Goal: Information Seeking & Learning: Learn about a topic

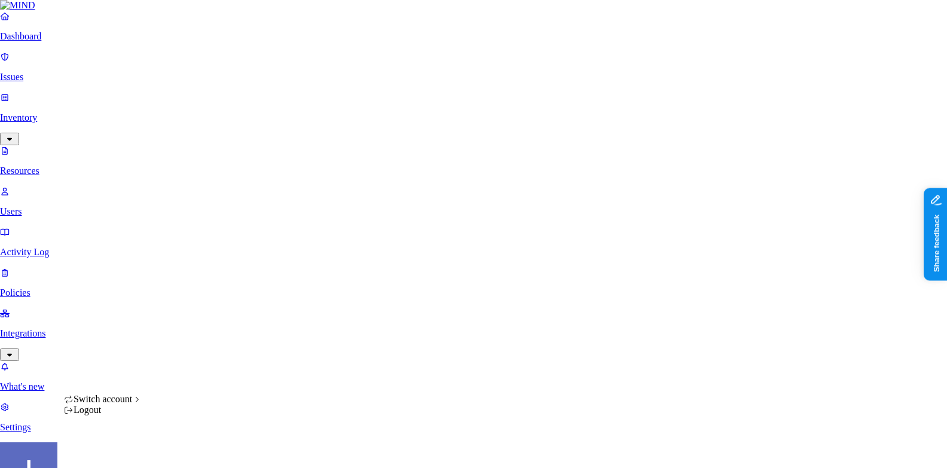
scroll to position [364, 0]
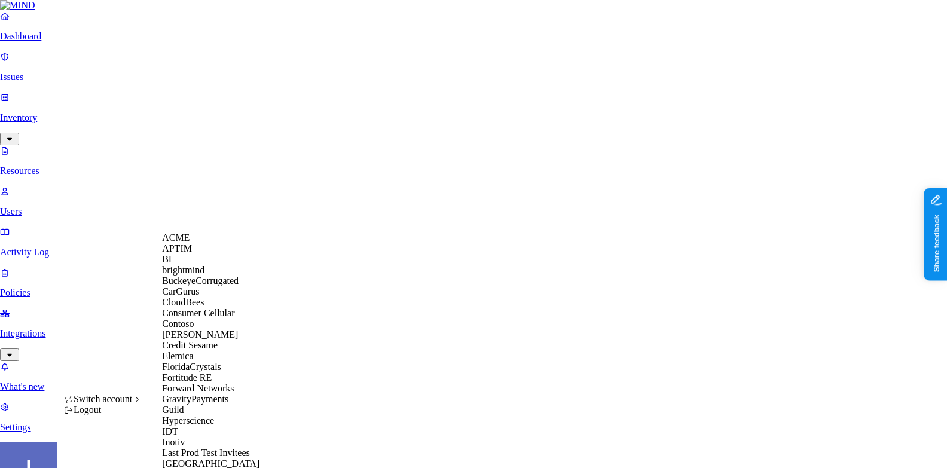
scroll to position [685, 0]
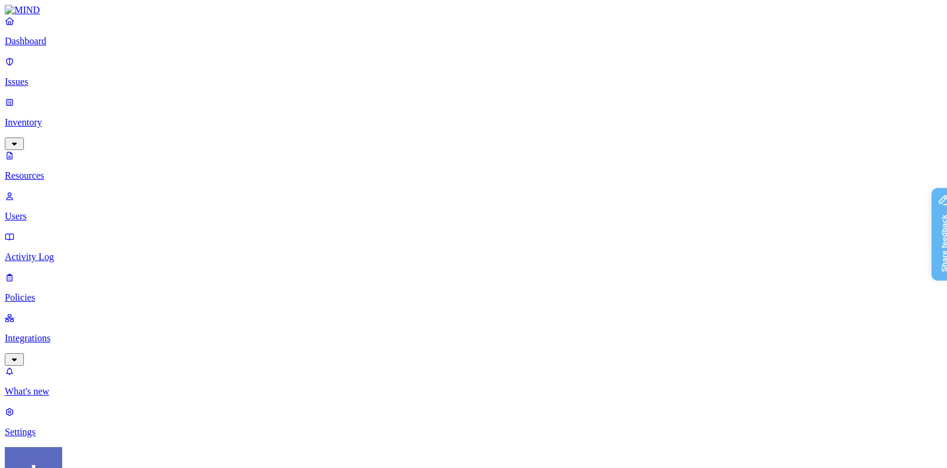
click at [93, 47] on p "Dashboard" at bounding box center [473, 41] width 937 height 11
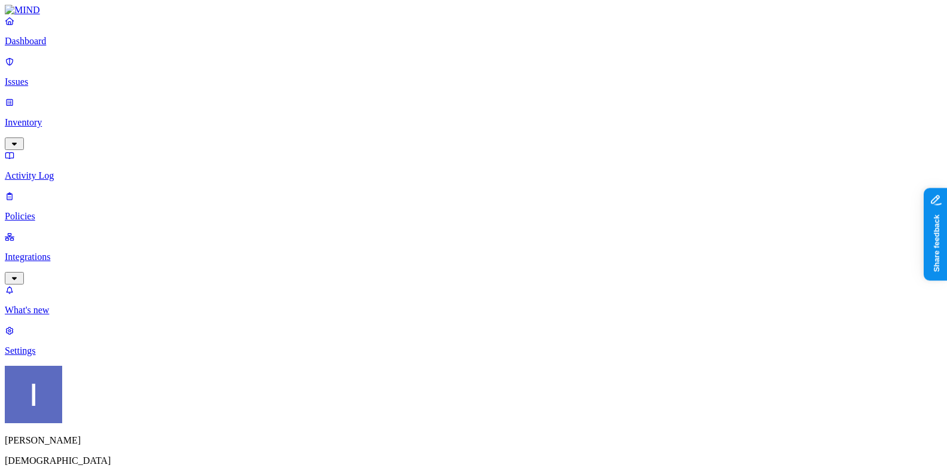
click at [75, 252] on p "Integrations" at bounding box center [473, 257] width 937 height 11
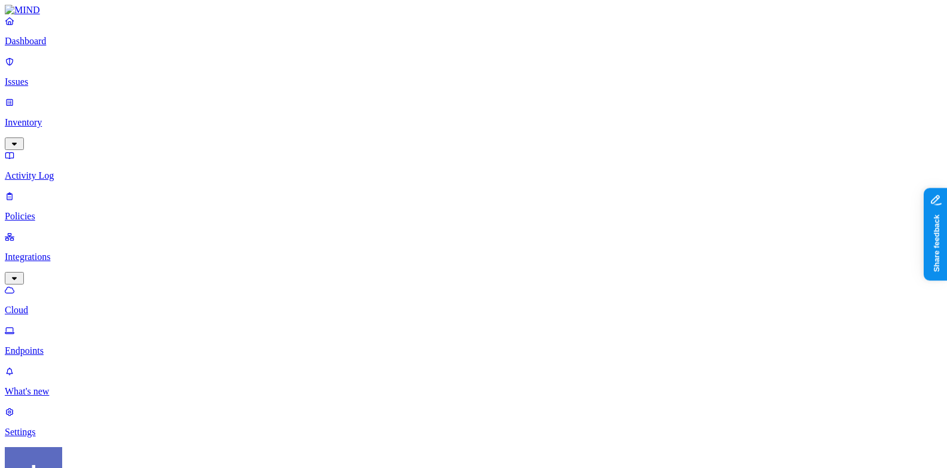
click at [78, 117] on p "Inventory" at bounding box center [473, 122] width 937 height 11
click at [83, 211] on p "Users" at bounding box center [473, 216] width 937 height 11
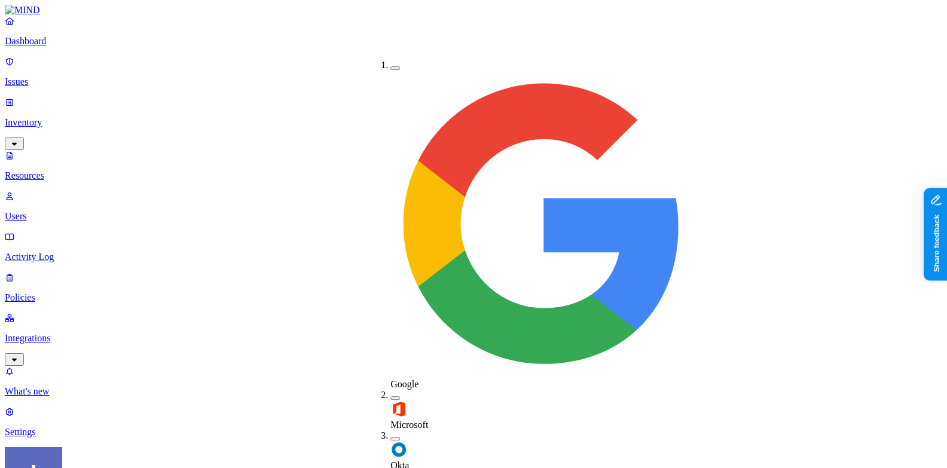
click at [390, 430] on div "Okta" at bounding box center [390, 450] width 0 height 41
click at [390, 430] on div "Okta" at bounding box center [390, 451] width 0 height 42
click at [390, 390] on div "Microsoft" at bounding box center [390, 410] width 0 height 41
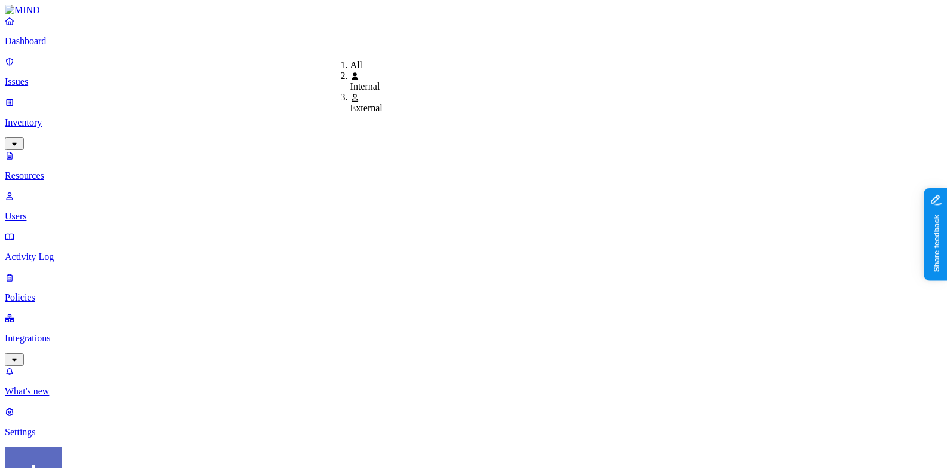
click at [353, 87] on span "Internal" at bounding box center [365, 86] width 30 height 10
click at [562, 80] on div "Enabled" at bounding box center [562, 76] width 0 height 11
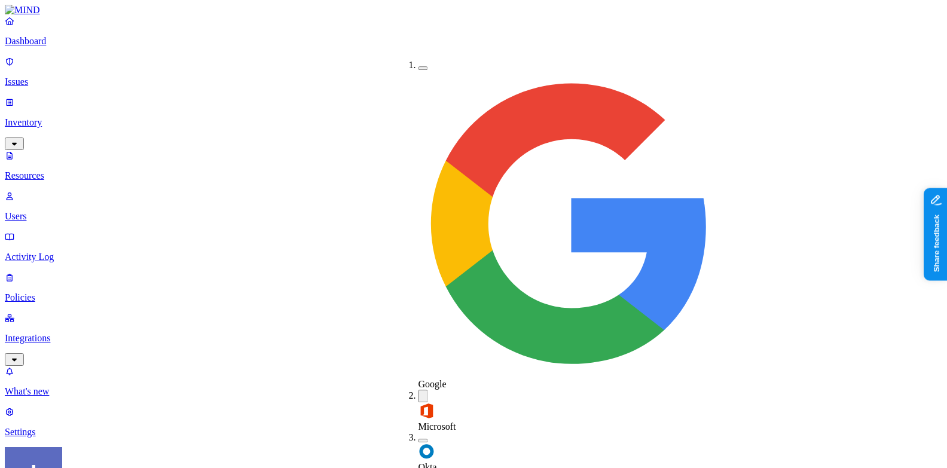
drag, startPoint x: 408, startPoint y: 66, endPoint x: 408, endPoint y: 73, distance: 7.2
click at [418, 66] on button "button" at bounding box center [423, 68] width 10 height 4
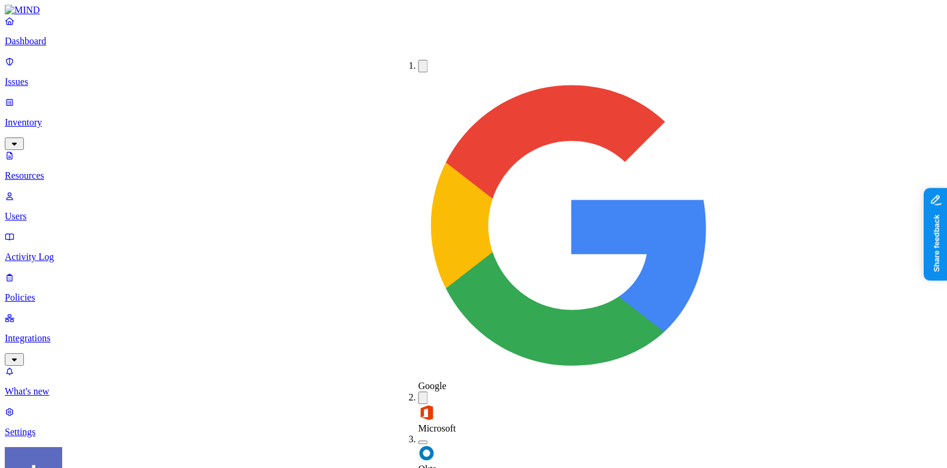
click at [418, 391] on div "Microsoft" at bounding box center [418, 412] width 0 height 42
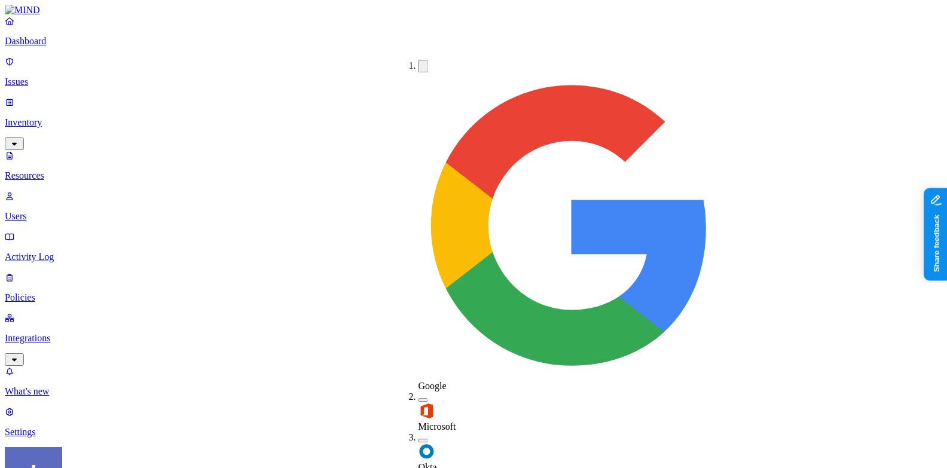
click at [428, 370] on label "Google" at bounding box center [571, 380] width 306 height 21
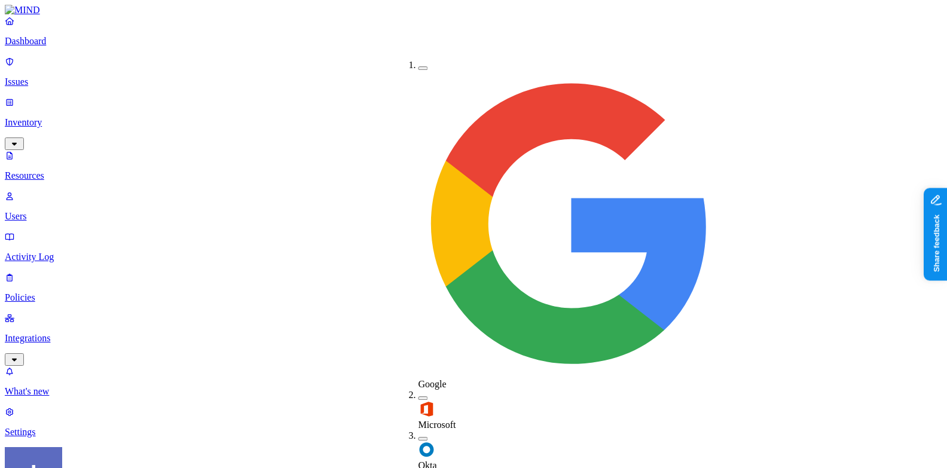
click at [428, 409] on label "Microsoft" at bounding box center [437, 419] width 38 height 21
click at [430, 411] on label "Microsoft" at bounding box center [437, 421] width 38 height 21
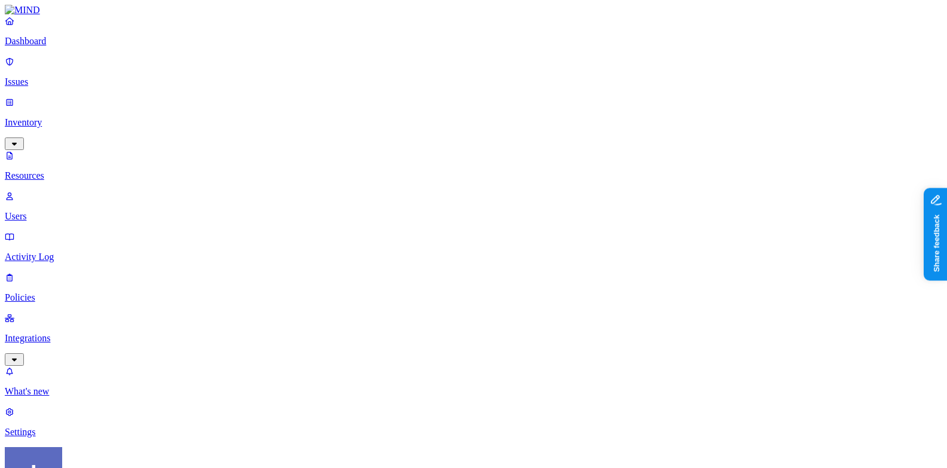
click at [68, 44] on link "Dashboard" at bounding box center [473, 31] width 937 height 31
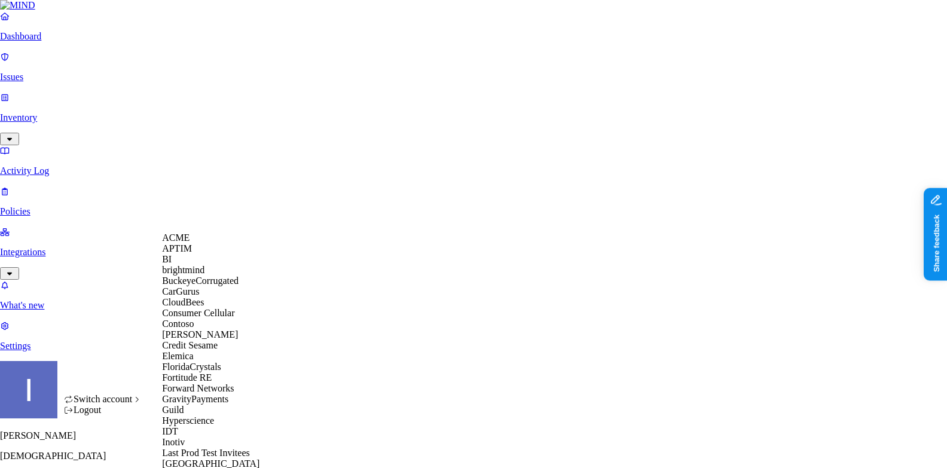
scroll to position [108, 0]
click at [216, 350] on span "Credit Sesame" at bounding box center [190, 345] width 56 height 10
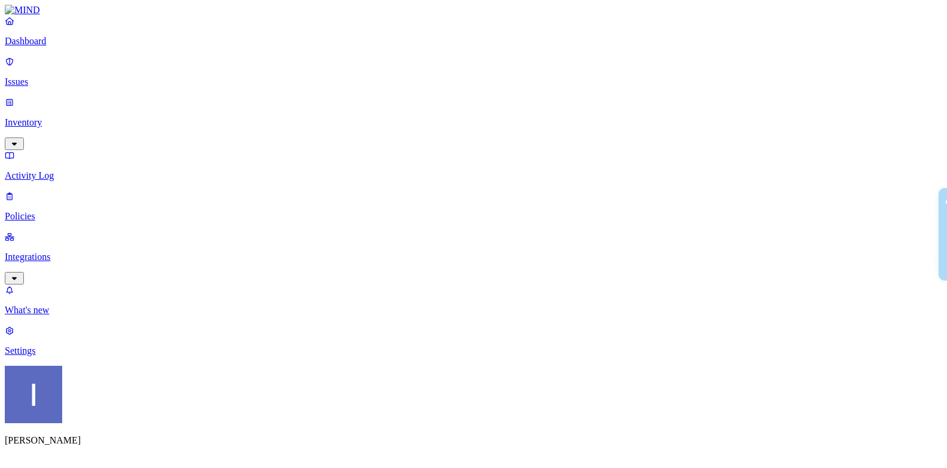
click at [28, 117] on p "Inventory" at bounding box center [473, 122] width 937 height 11
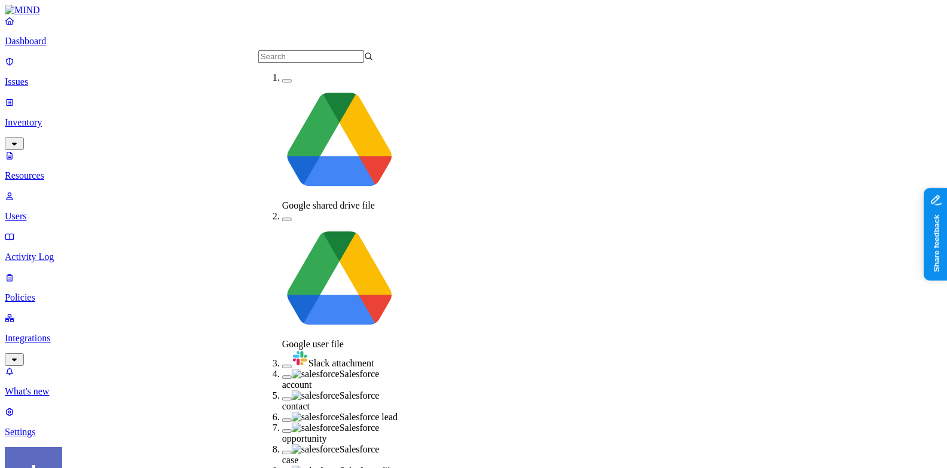
click at [282, 375] on button "button" at bounding box center [287, 377] width 10 height 4
click at [282, 399] on button "button" at bounding box center [287, 401] width 10 height 4
click at [292, 415] on img at bounding box center [316, 420] width 48 height 11
click at [292, 428] on img at bounding box center [316, 433] width 48 height 11
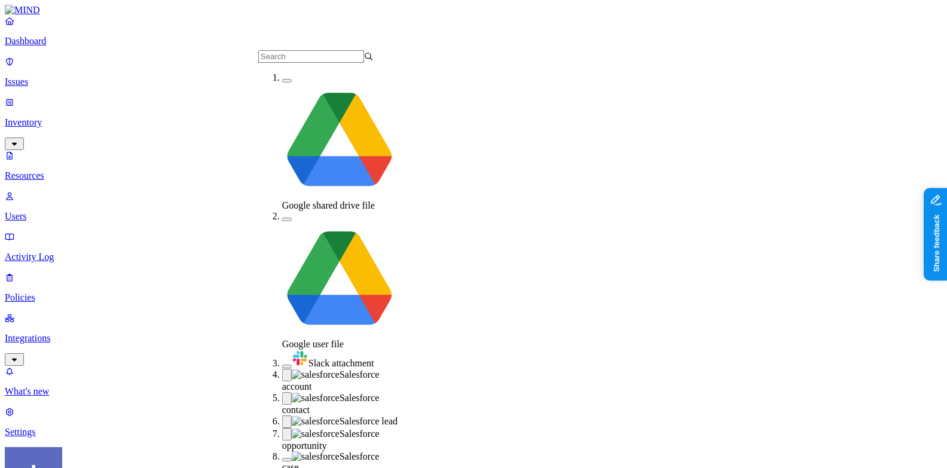
scroll to position [53, 0]
click at [292, 451] on img at bounding box center [316, 456] width 48 height 11
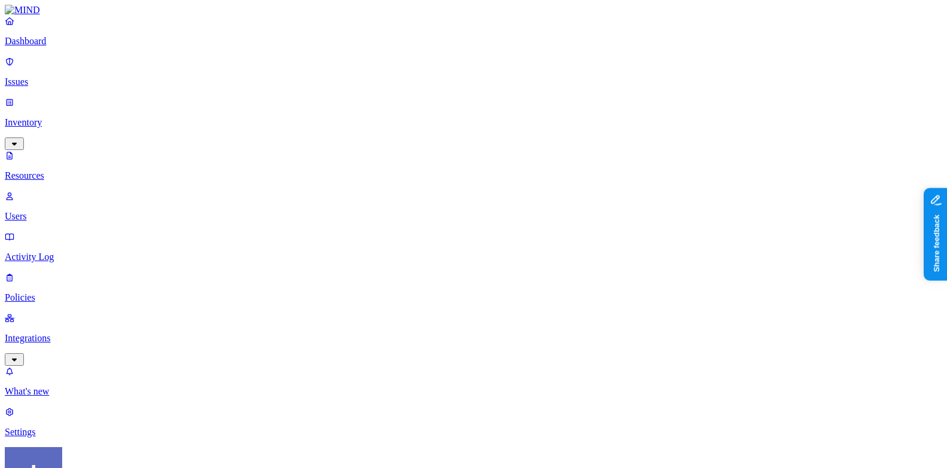
click at [494, 149] on span "Secrets" at bounding box center [491, 154] width 27 height 10
click at [478, 93] on div "PCI" at bounding box center [478, 109] width 0 height 33
click at [478, 141] on img at bounding box center [483, 146] width 10 height 10
click at [478, 93] on button "button" at bounding box center [483, 99] width 10 height 13
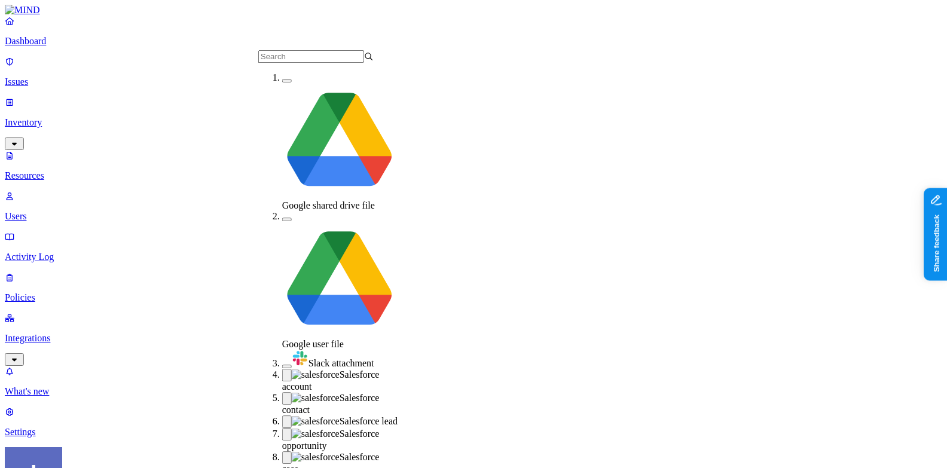
scroll to position [53, 0]
click at [293, 452] on span "Salesforce case" at bounding box center [330, 463] width 97 height 22
click at [293, 415] on div "Salesforce lead" at bounding box center [339, 421] width 115 height 13
click at [293, 427] on span "Salesforce opportunity" at bounding box center [330, 438] width 97 height 22
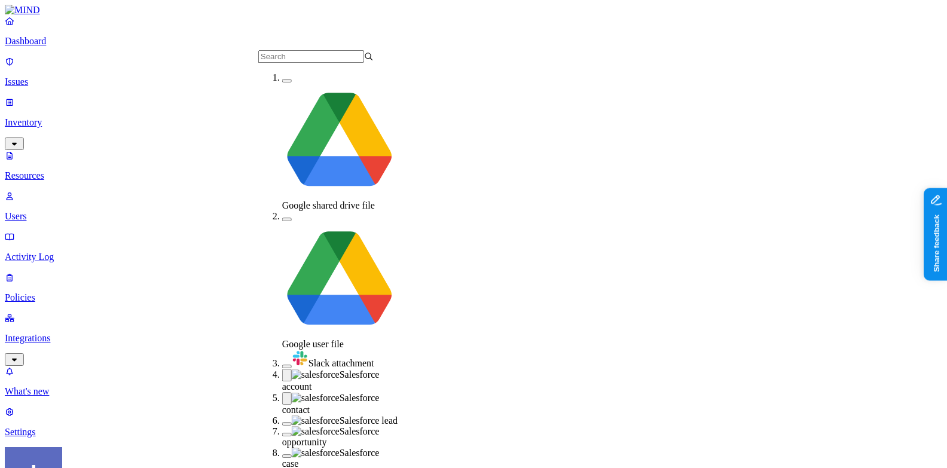
click at [308, 392] on div "Salesforce contact" at bounding box center [339, 403] width 115 height 23
click at [308, 369] on span "Salesforce account" at bounding box center [330, 380] width 97 height 22
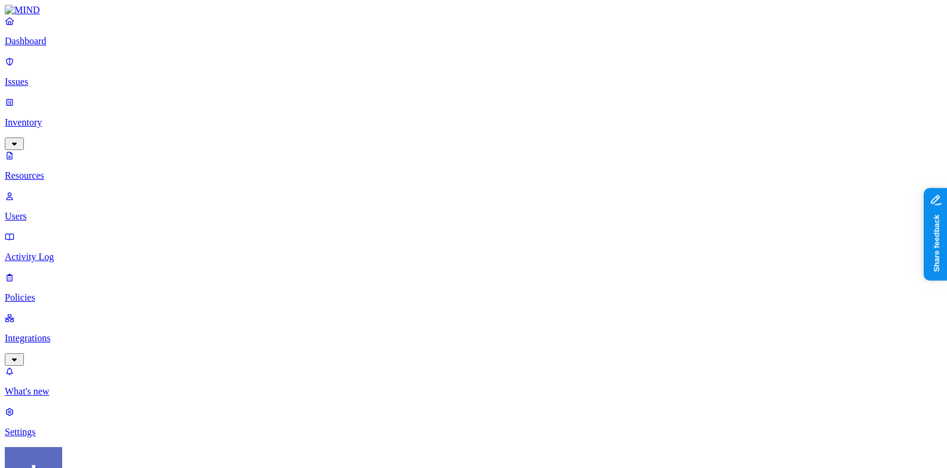
click at [373, 127] on div "Secrets" at bounding box center [373, 143] width 0 height 33
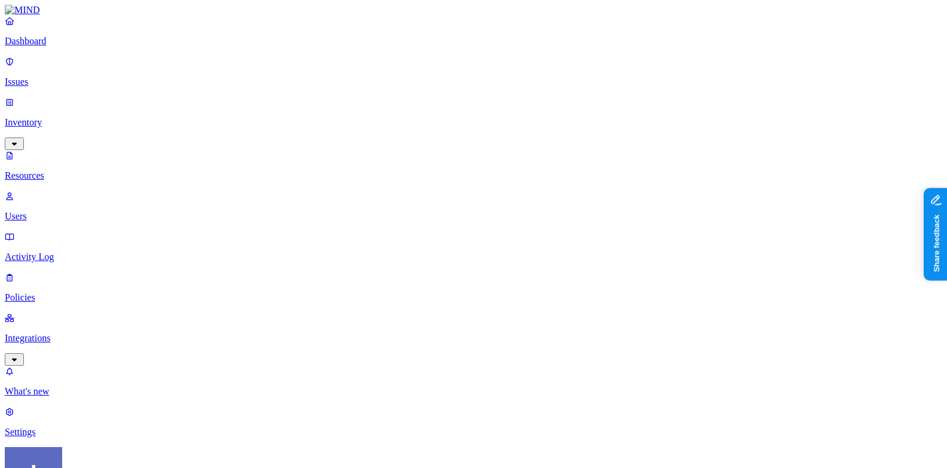
scroll to position [364, 0]
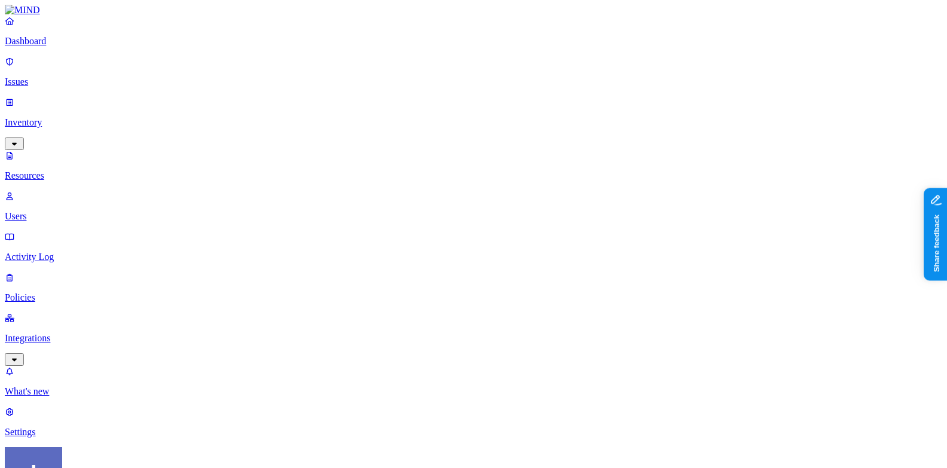
click at [387, 151] on span "Secrets" at bounding box center [386, 156] width 27 height 10
click at [373, 104] on div "PCI" at bounding box center [373, 115] width 0 height 23
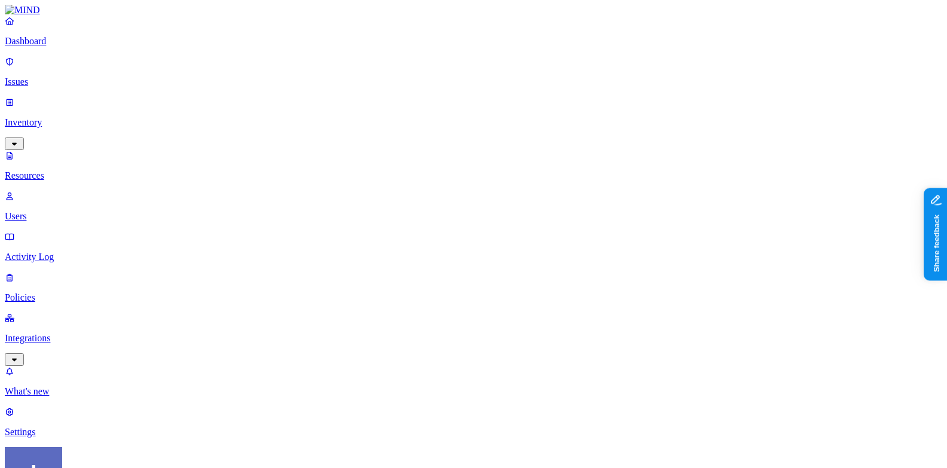
scroll to position [364, 0]
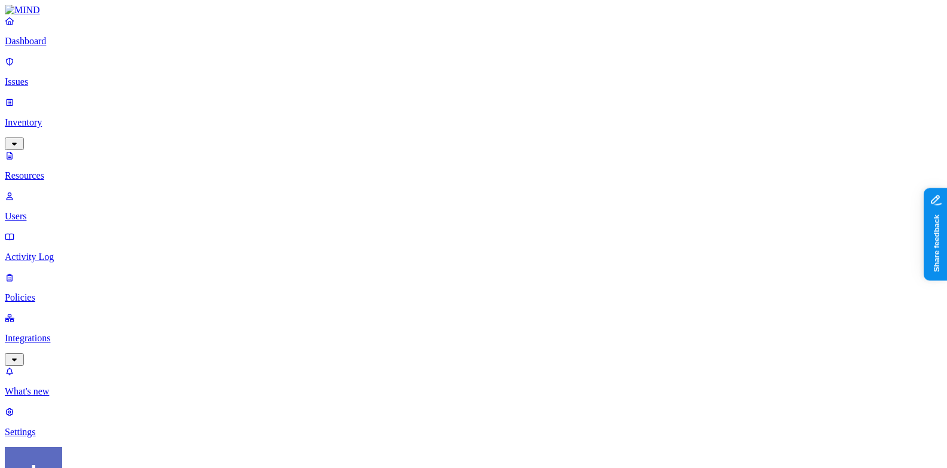
click at [86, 363] on nav "Dashboard Issues Inventory Resources Users Activity Log Policies Integrations W…" at bounding box center [473, 227] width 937 height 422
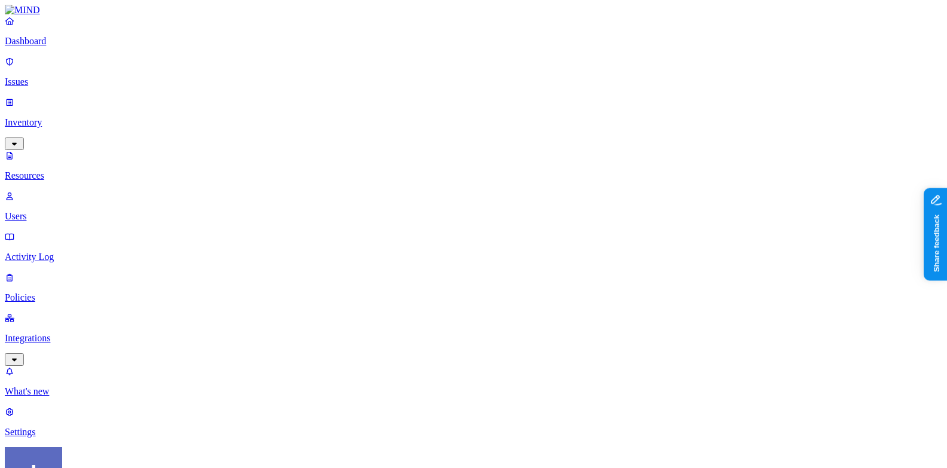
click at [102, 64] on div "Dashboard Issues Inventory Resources Users Activity Log Policies Integrations" at bounding box center [473, 191] width 937 height 350
click at [101, 47] on p "Dashboard" at bounding box center [473, 41] width 937 height 11
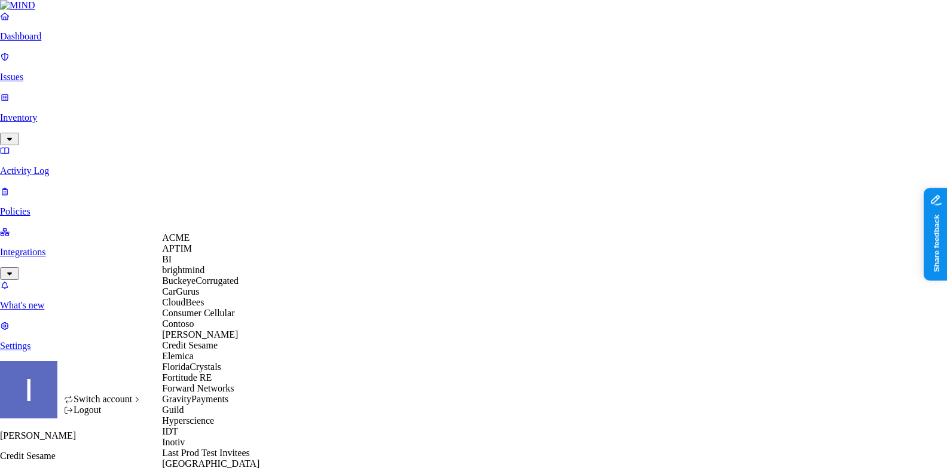
scroll to position [694, 0]
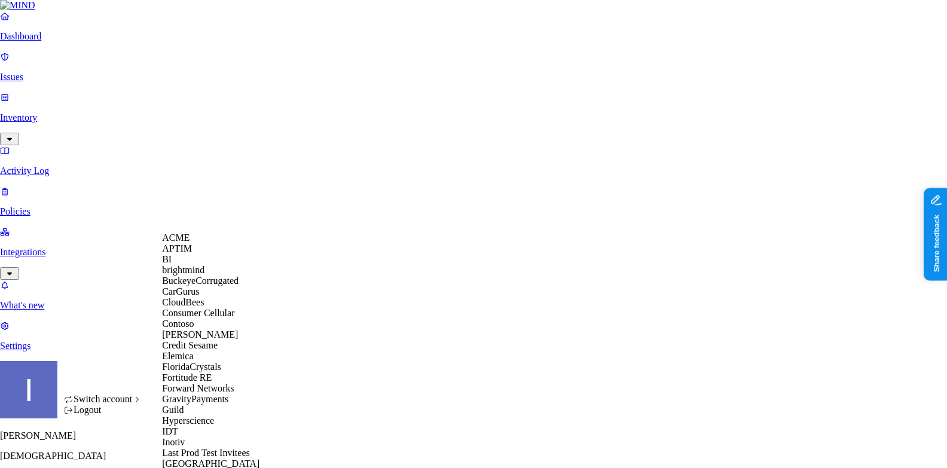
scroll to position [103, 0]
click at [211, 350] on span "Credit Sesame" at bounding box center [190, 345] width 56 height 10
